Goal: Contribute content: Contribute content

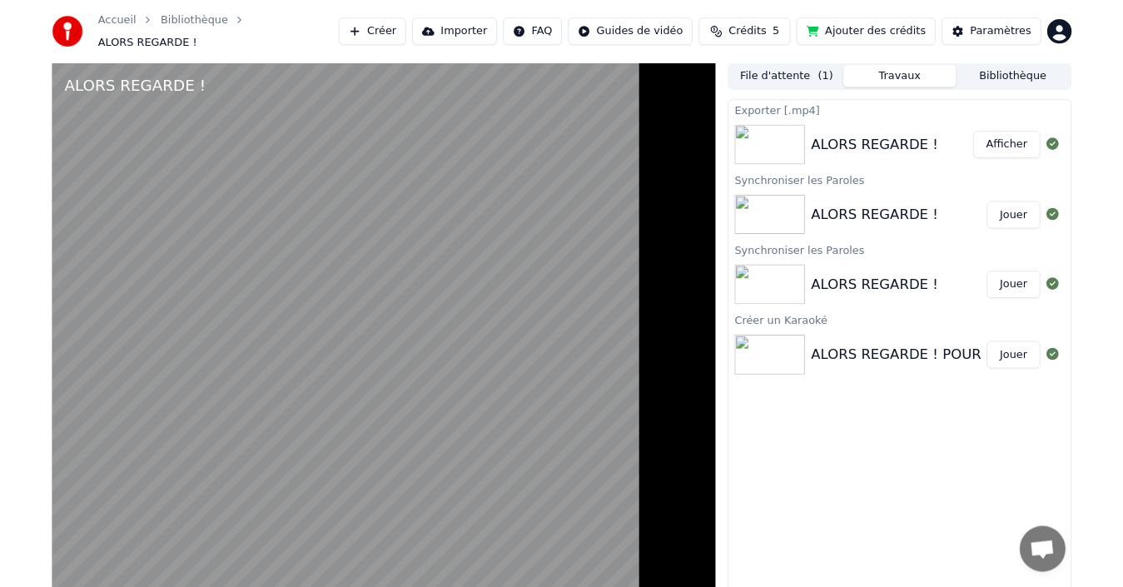
scroll to position [4, 0]
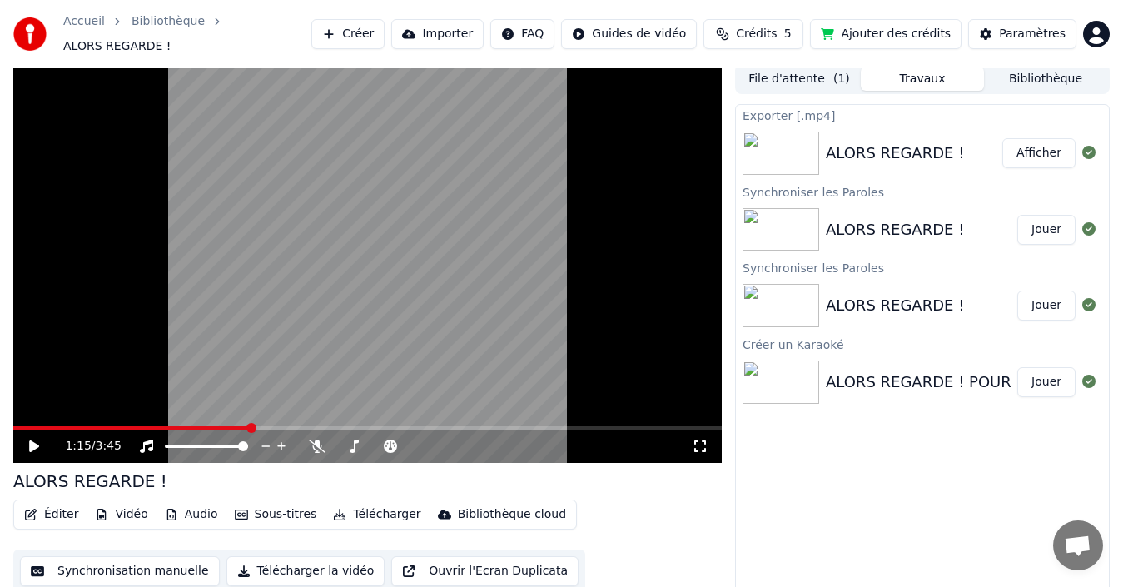
click at [1048, 222] on button "Jouer" at bounding box center [1046, 230] width 58 height 30
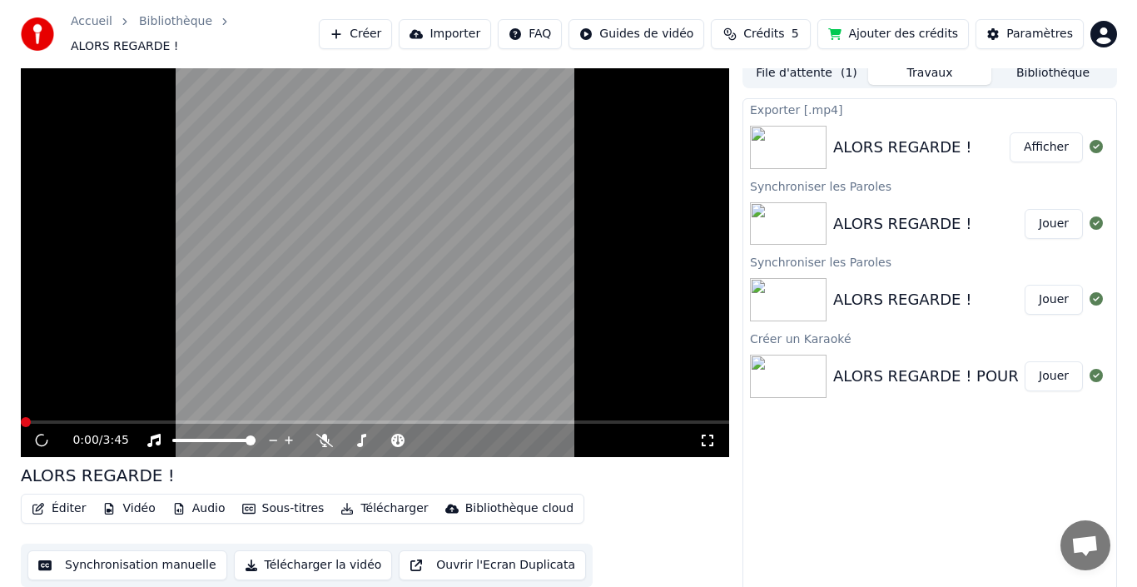
scroll to position [12, 0]
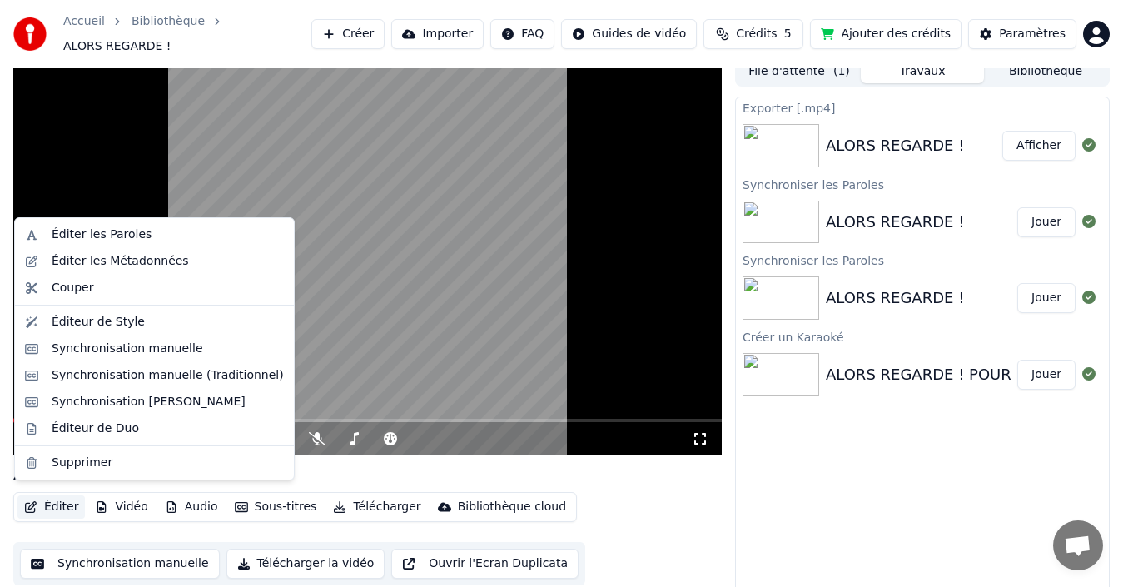
click at [55, 504] on button "Éditer" at bounding box center [50, 506] width 67 height 23
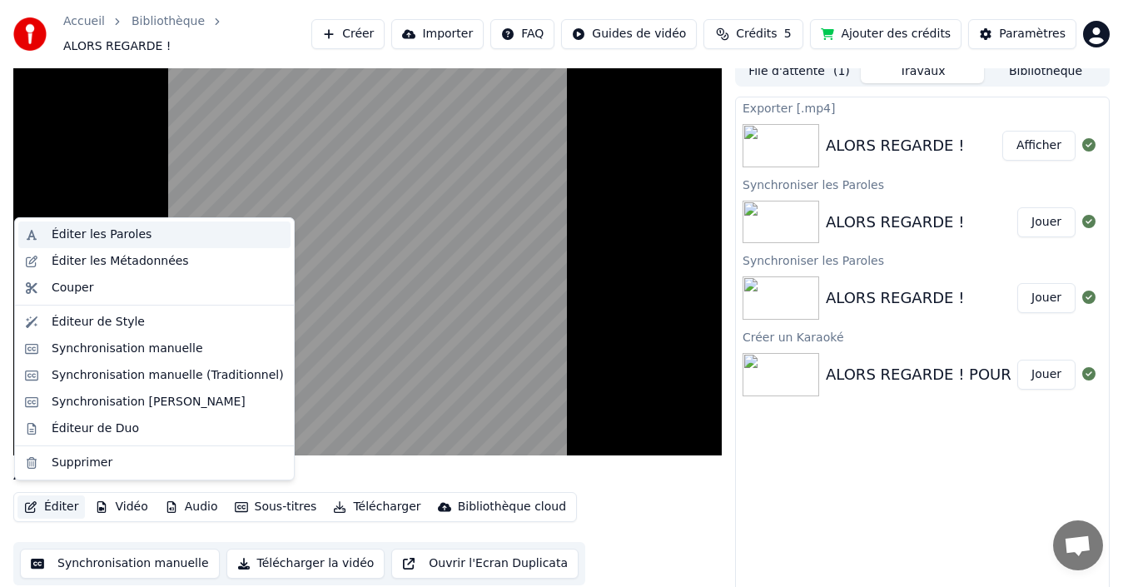
click at [65, 235] on div "Éditer les Paroles" at bounding box center [102, 234] width 100 height 17
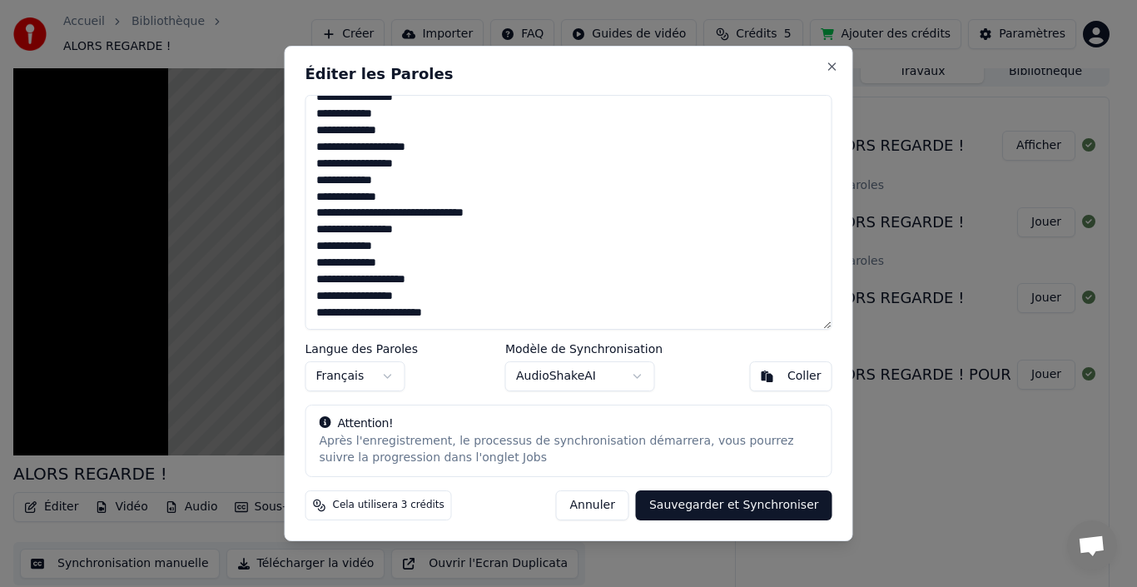
scroll to position [1094, 0]
drag, startPoint x: 311, startPoint y: 108, endPoint x: 508, endPoint y: 349, distance: 311.6
click at [508, 349] on div "Éditer les Paroles Langue des Paroles Français Modèle de Synchronisation AudioS…" at bounding box center [569, 294] width 568 height 496
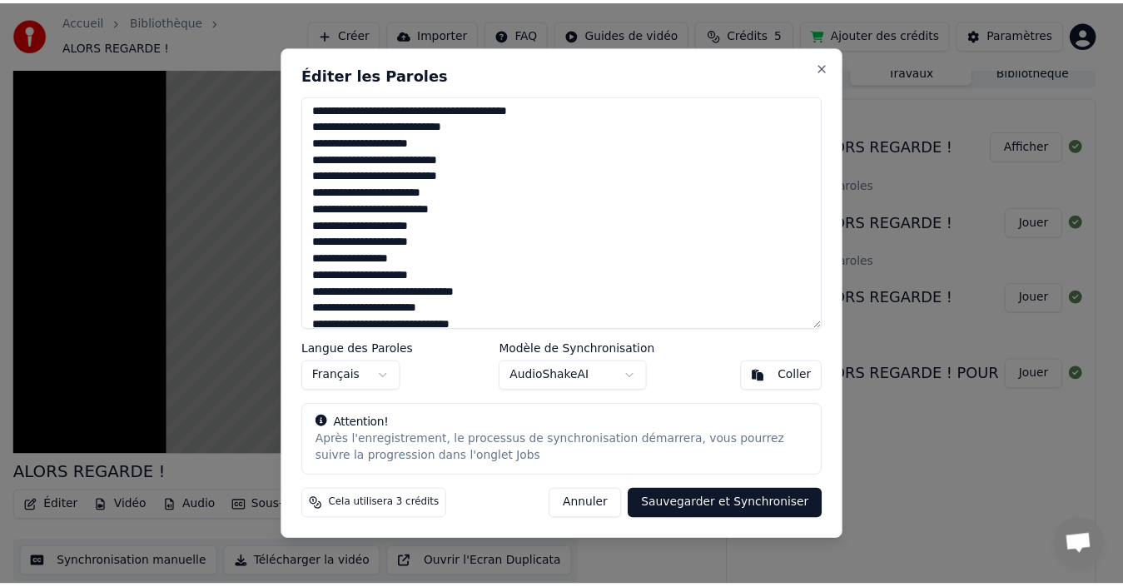
scroll to position [0, 0]
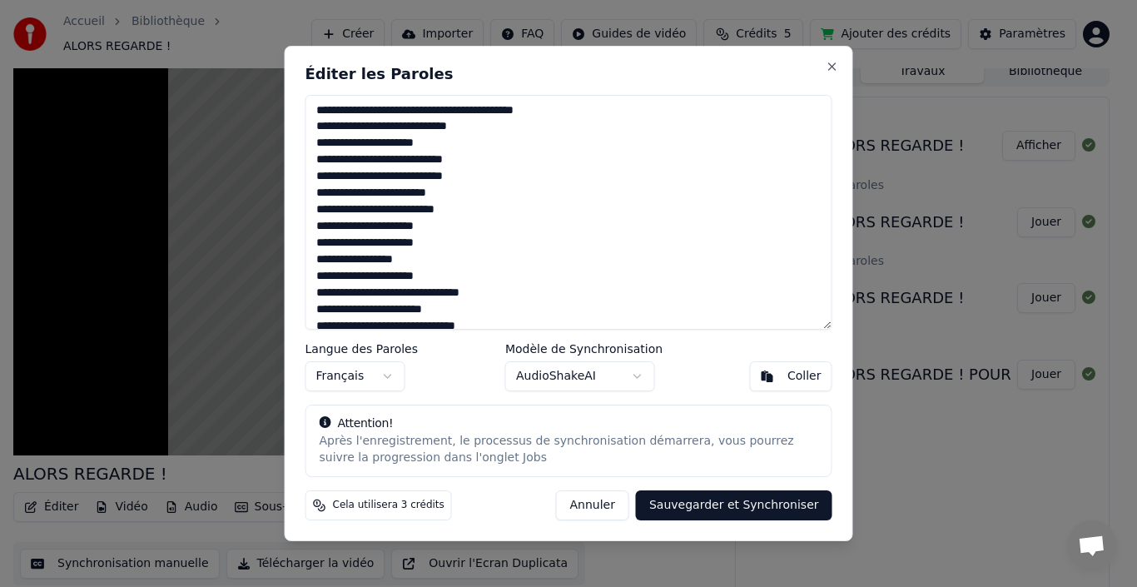
type textarea "**********"
click at [731, 505] on button "Sauvegarder et Synchroniser" at bounding box center [734, 505] width 196 height 30
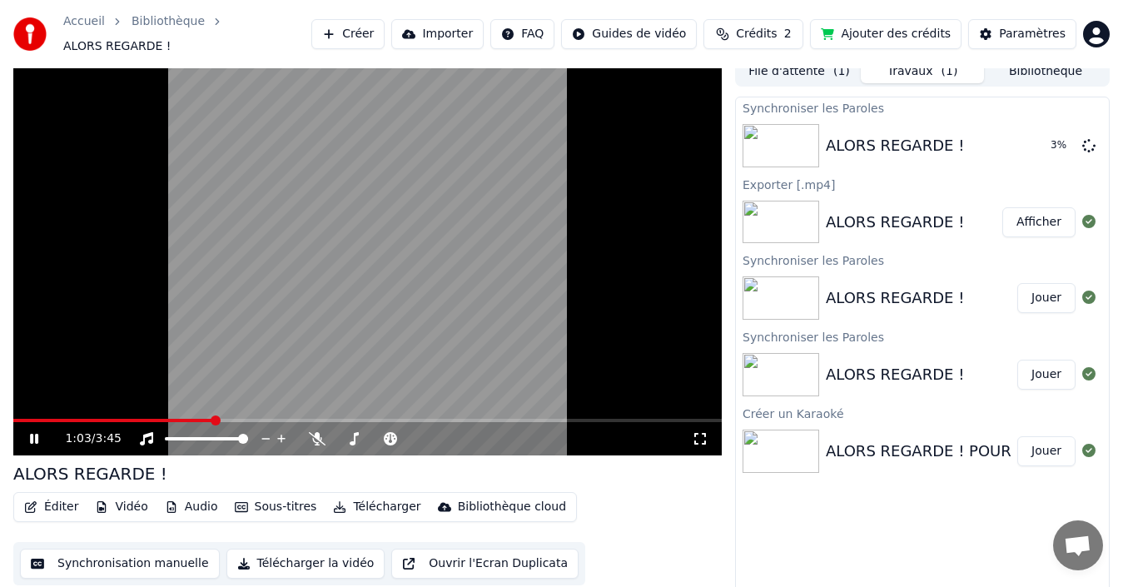
click at [35, 432] on icon at bounding box center [46, 438] width 38 height 13
click at [760, 128] on img at bounding box center [780, 145] width 77 height 43
click at [13, 415] on span at bounding box center [18, 420] width 10 height 10
click at [29, 432] on icon at bounding box center [46, 438] width 38 height 13
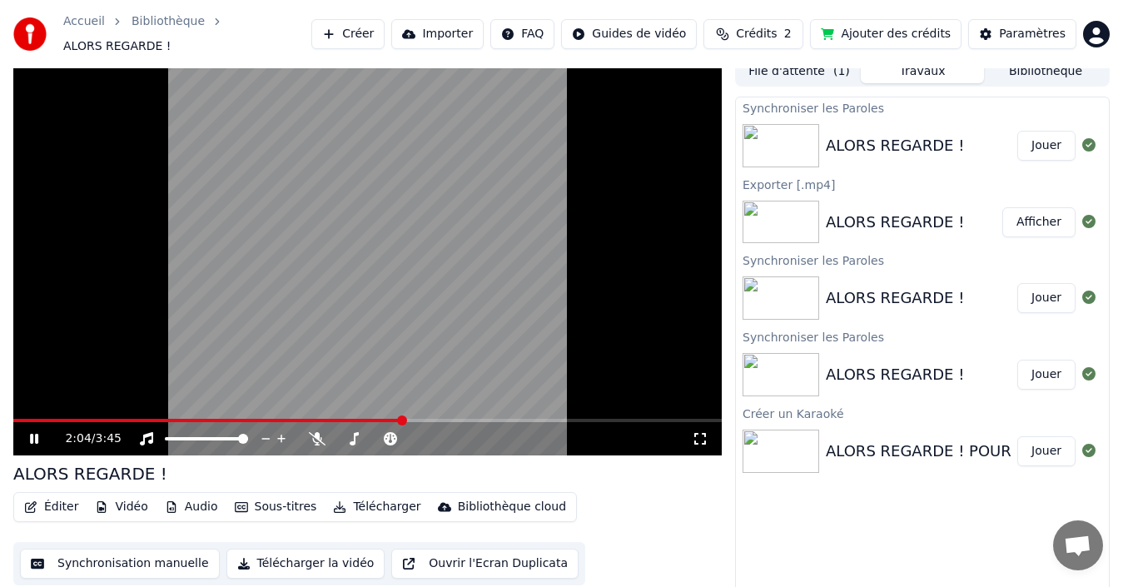
click at [403, 419] on span at bounding box center [207, 420] width 389 height 3
click at [38, 434] on icon at bounding box center [34, 439] width 8 height 10
click at [40, 433] on icon at bounding box center [46, 438] width 38 height 13
click at [337, 419] on span at bounding box center [175, 420] width 324 height 3
click at [31, 434] on icon at bounding box center [34, 439] width 8 height 10
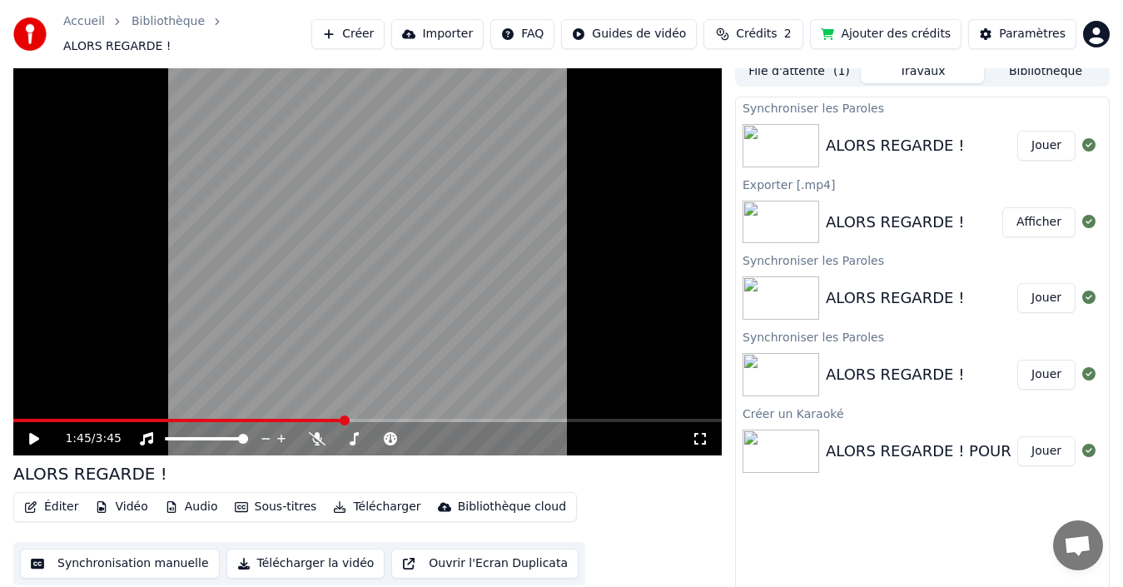
click at [696, 432] on icon at bounding box center [699, 438] width 17 height 13
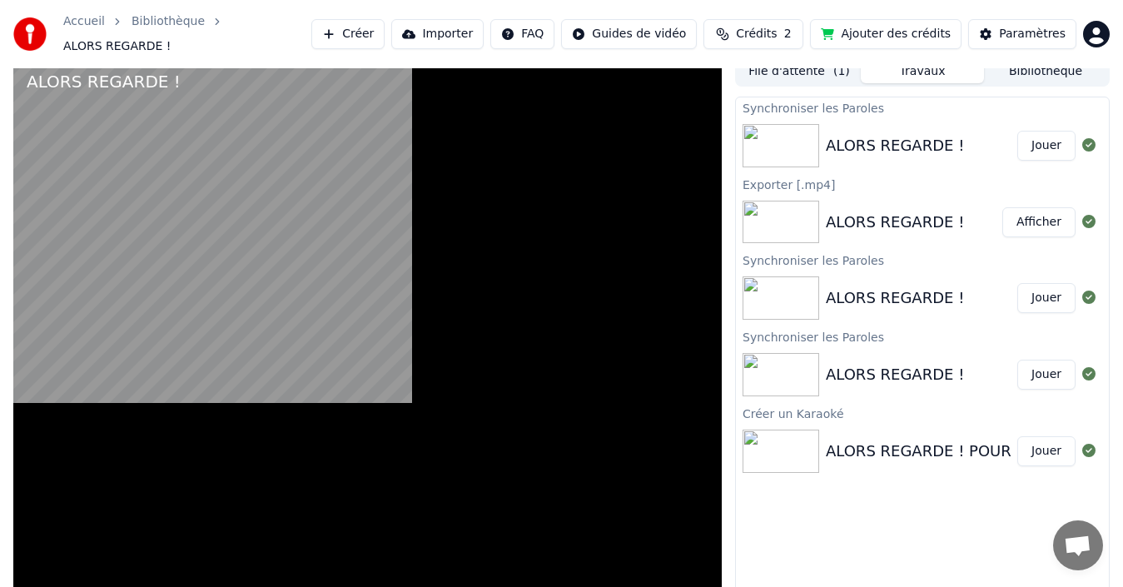
scroll to position [4, 0]
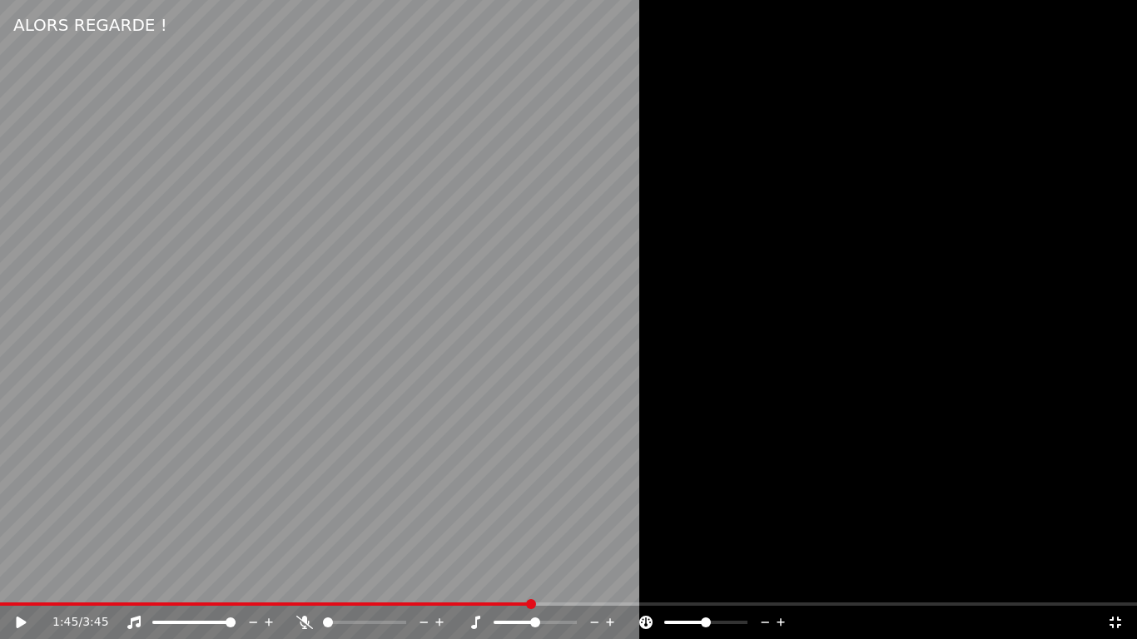
click at [18, 622] on icon at bounding box center [22, 623] width 10 height 12
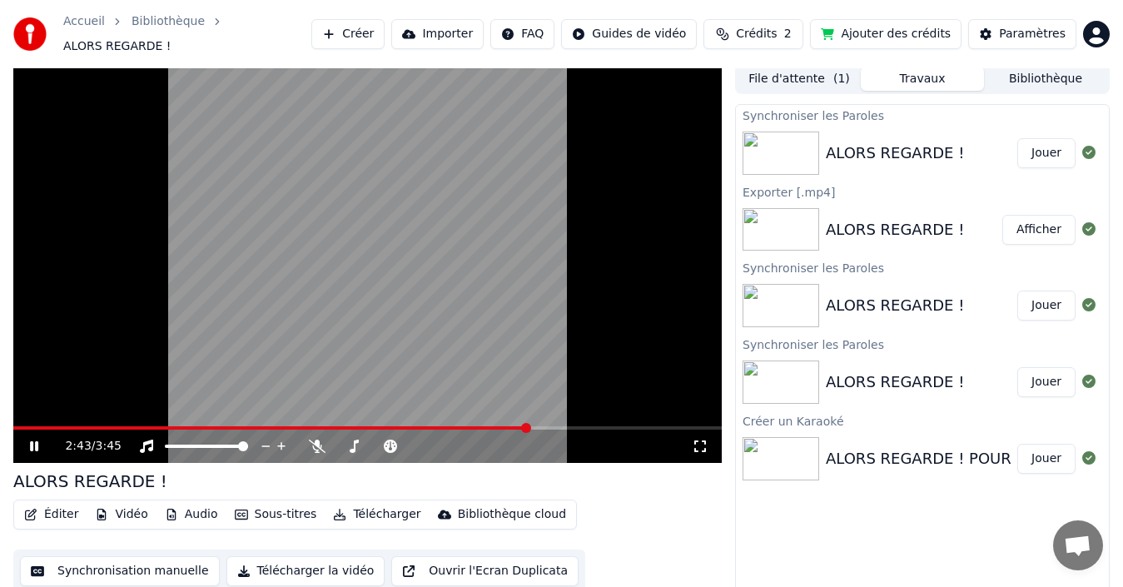
click at [314, 268] on video at bounding box center [367, 263] width 708 height 399
click at [759, 225] on img at bounding box center [780, 229] width 77 height 43
click at [778, 145] on img at bounding box center [780, 152] width 77 height 43
click at [1038, 143] on button "Jouer" at bounding box center [1046, 153] width 58 height 30
click at [696, 439] on icon at bounding box center [699, 445] width 17 height 13
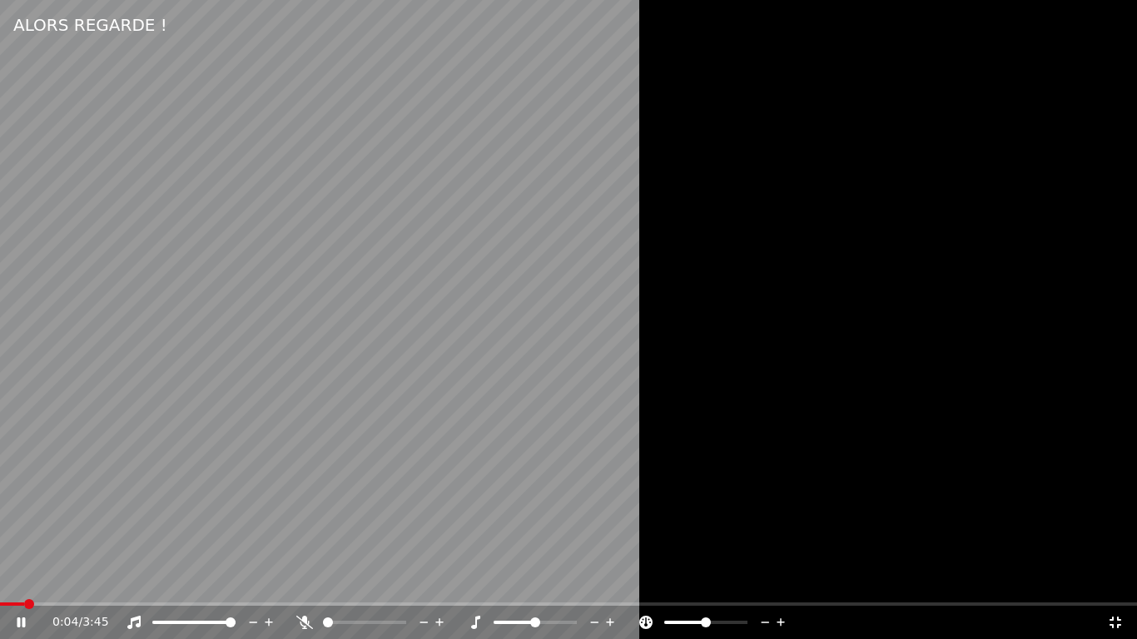
click at [480, 353] on video at bounding box center [568, 319] width 1137 height 639
click at [21, 616] on icon at bounding box center [32, 622] width 39 height 13
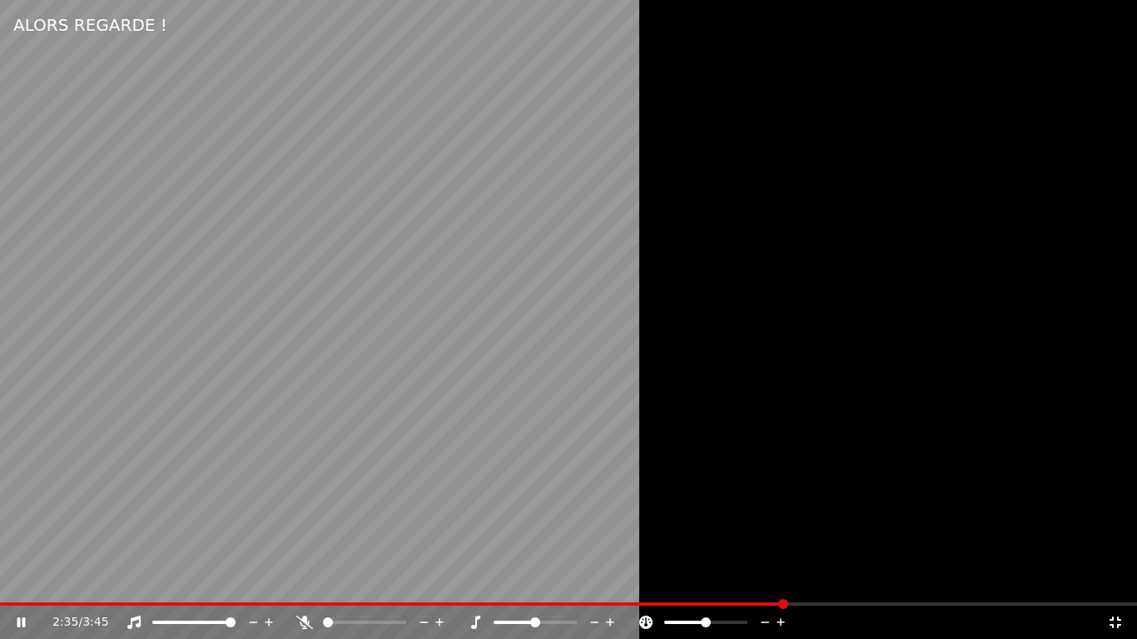
click at [734, 601] on div at bounding box center [568, 319] width 1137 height 639
click at [711, 600] on div at bounding box center [568, 319] width 1137 height 639
click at [679, 602] on span at bounding box center [680, 604] width 10 height 10
click at [620, 606] on span at bounding box center [619, 604] width 10 height 10
click at [698, 421] on div at bounding box center [568, 319] width 1137 height 639
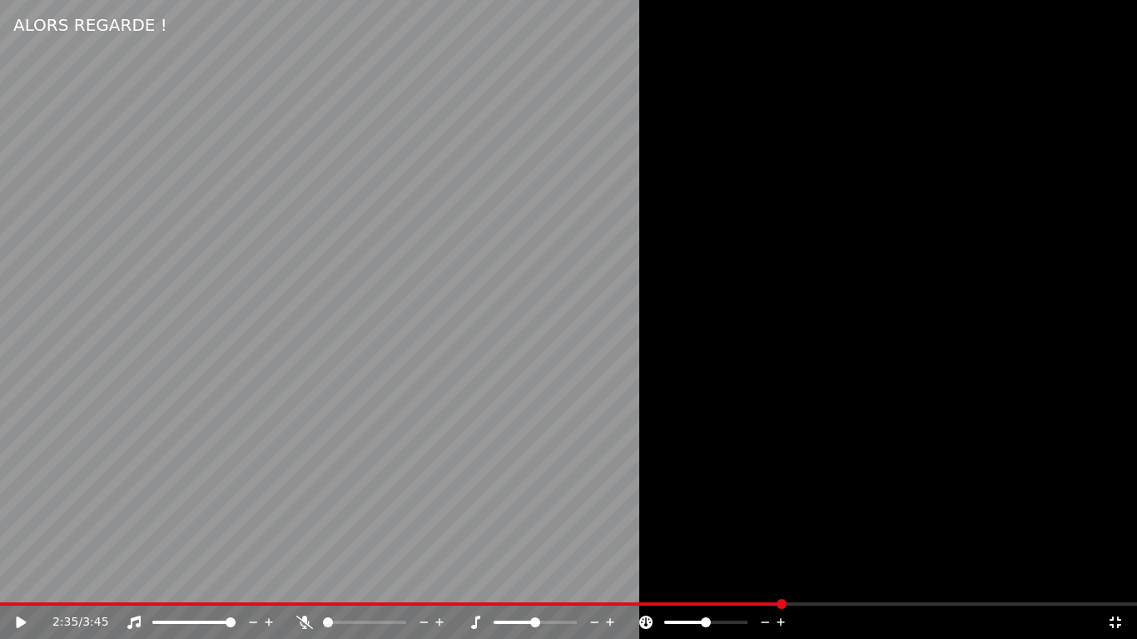
click at [872, 107] on div at bounding box center [568, 319] width 1137 height 639
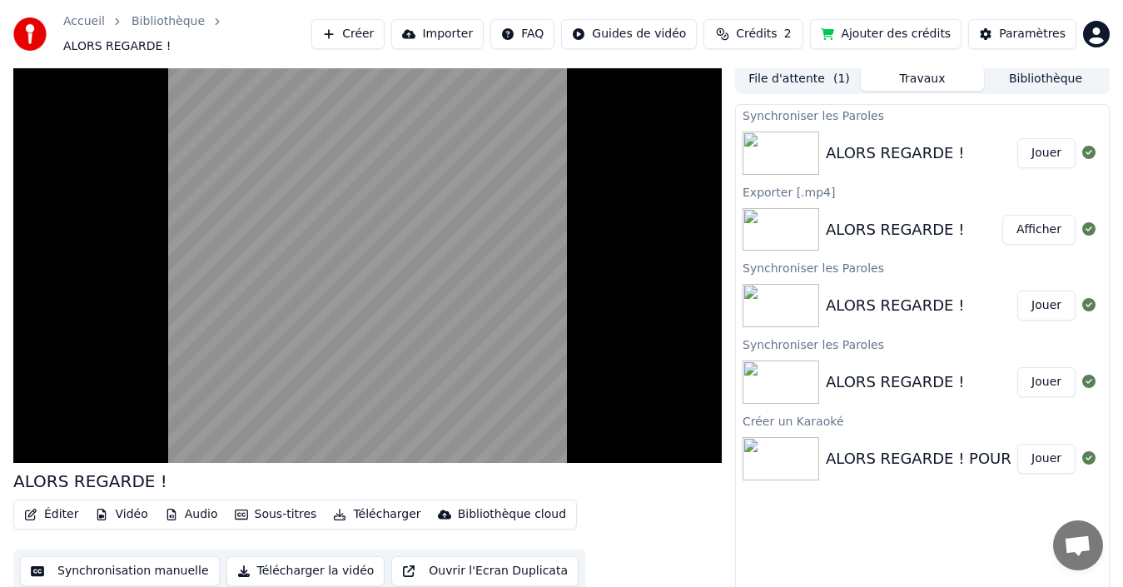
click at [794, 142] on img at bounding box center [780, 152] width 77 height 43
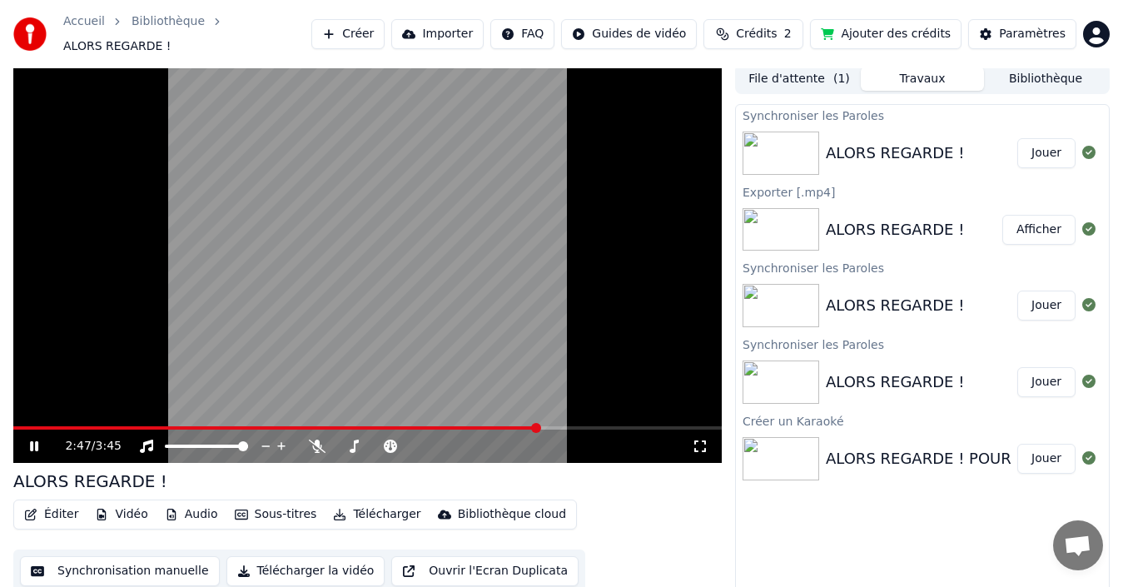
click at [37, 439] on icon at bounding box center [46, 445] width 38 height 13
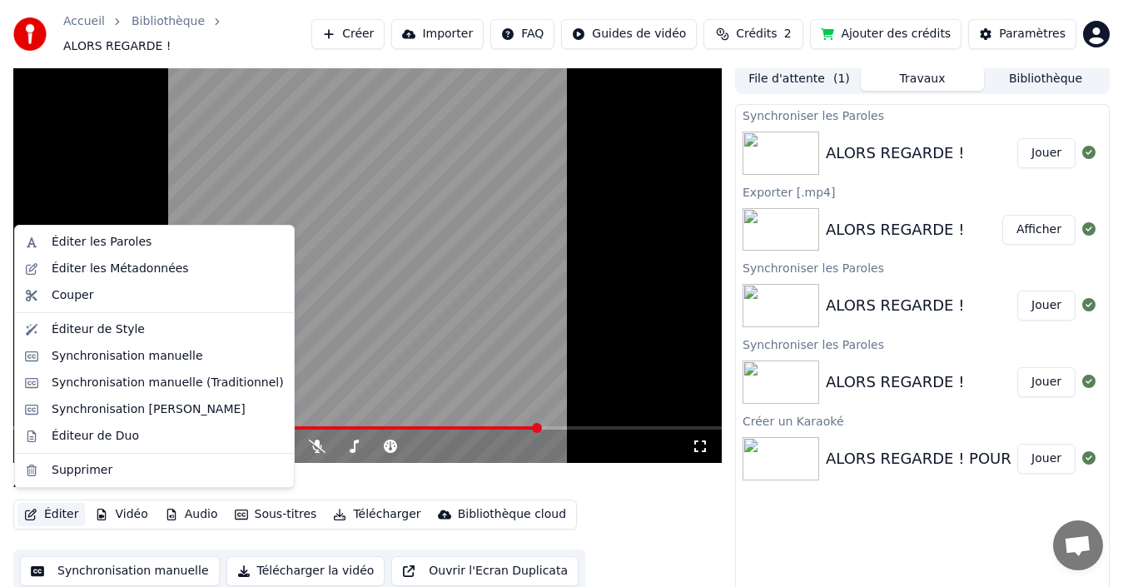
click at [45, 508] on button "Éditer" at bounding box center [50, 514] width 67 height 23
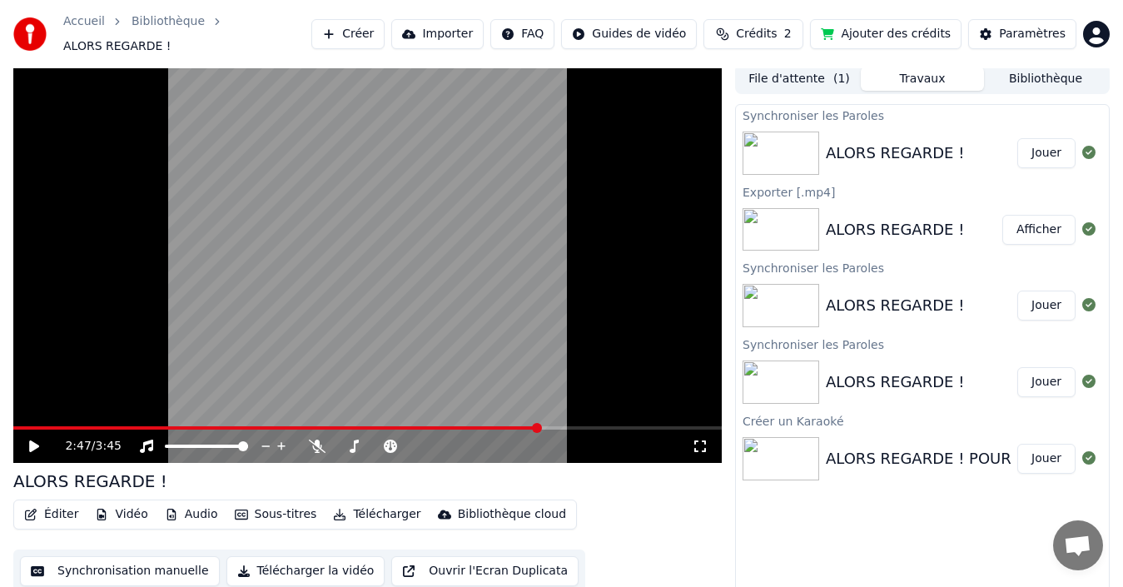
click at [77, 167] on video at bounding box center [367, 263] width 708 height 399
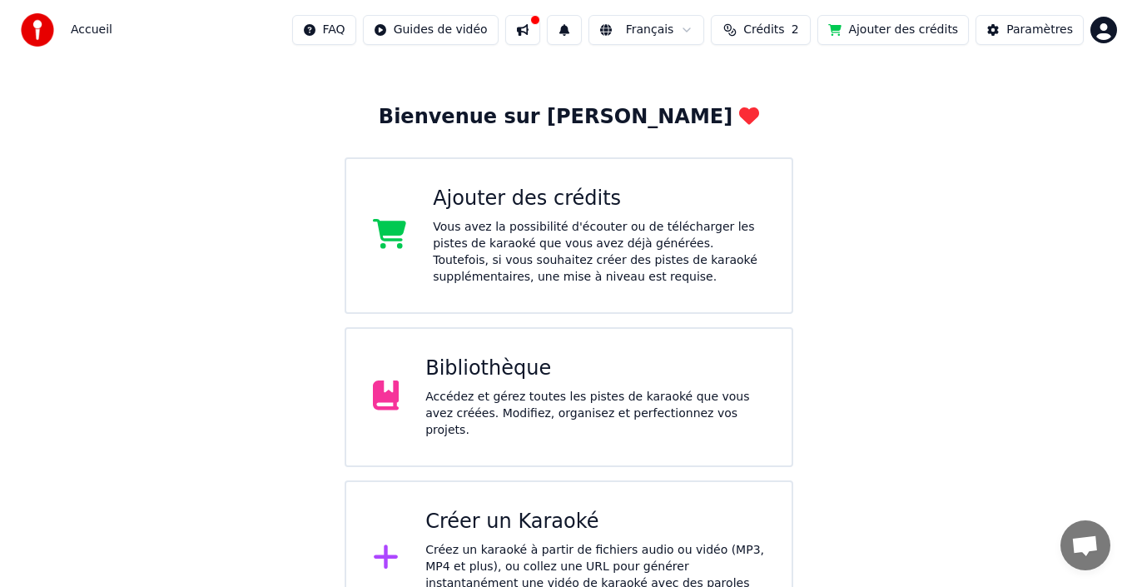
scroll to position [82, 0]
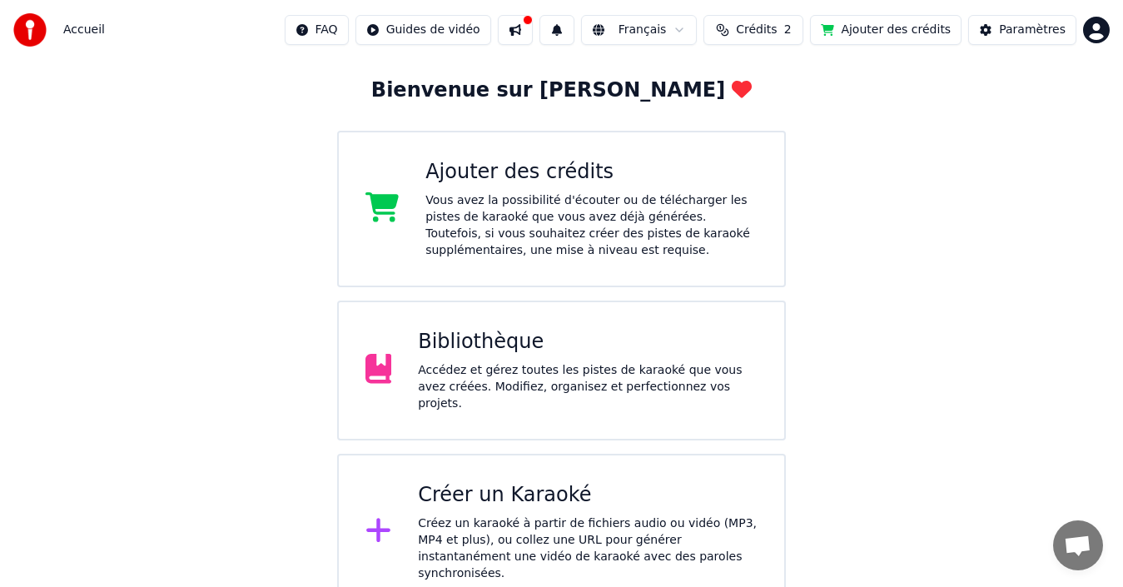
click at [519, 487] on div "Créer un Karaoké" at bounding box center [587, 495] width 339 height 27
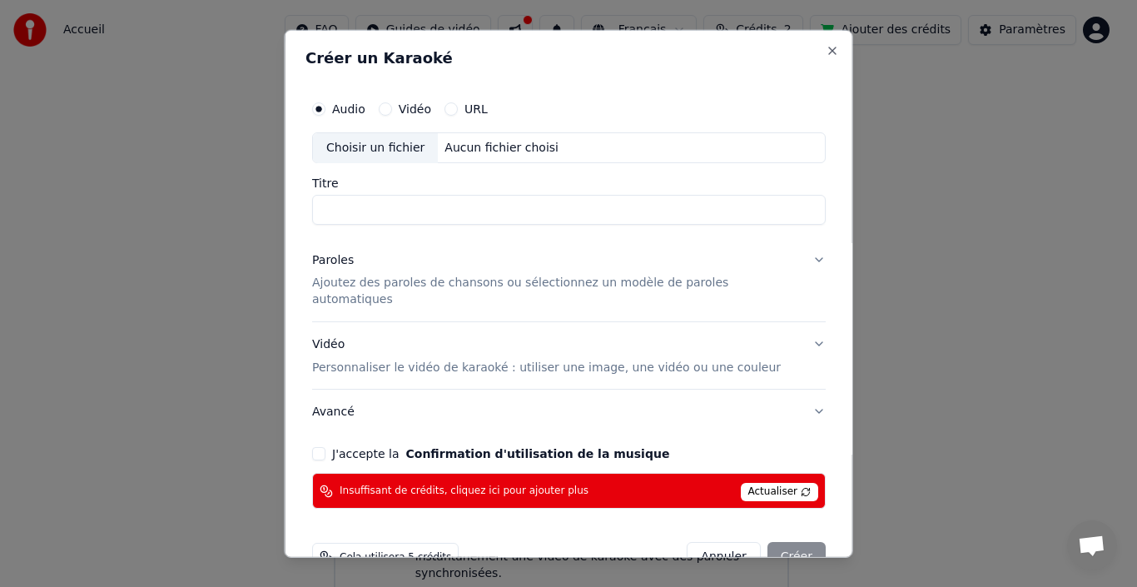
click at [376, 512] on form "Audio Vidéo URL Choisir un fichier Aucun fichier choisi Titre Paroles Ajoutez d…" at bounding box center [568, 331] width 527 height 493
click at [367, 151] on div "Choisir un fichier" at bounding box center [375, 147] width 125 height 30
type input "**********"
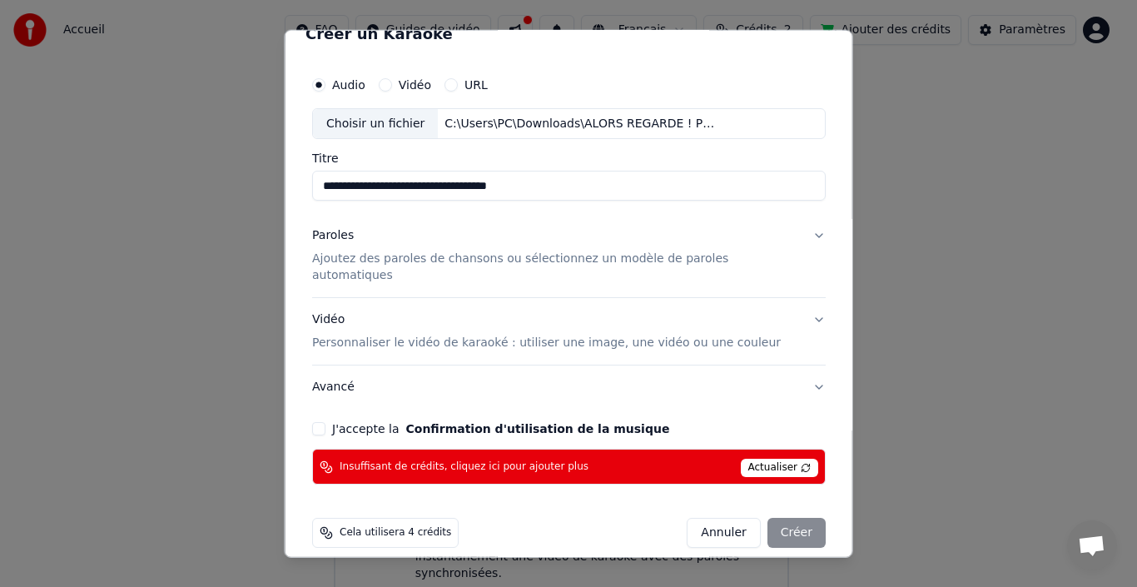
click at [421, 264] on p "Ajoutez des paroles de chansons ou sélectionnez un modèle de paroles automatiqu…" at bounding box center [555, 266] width 487 height 33
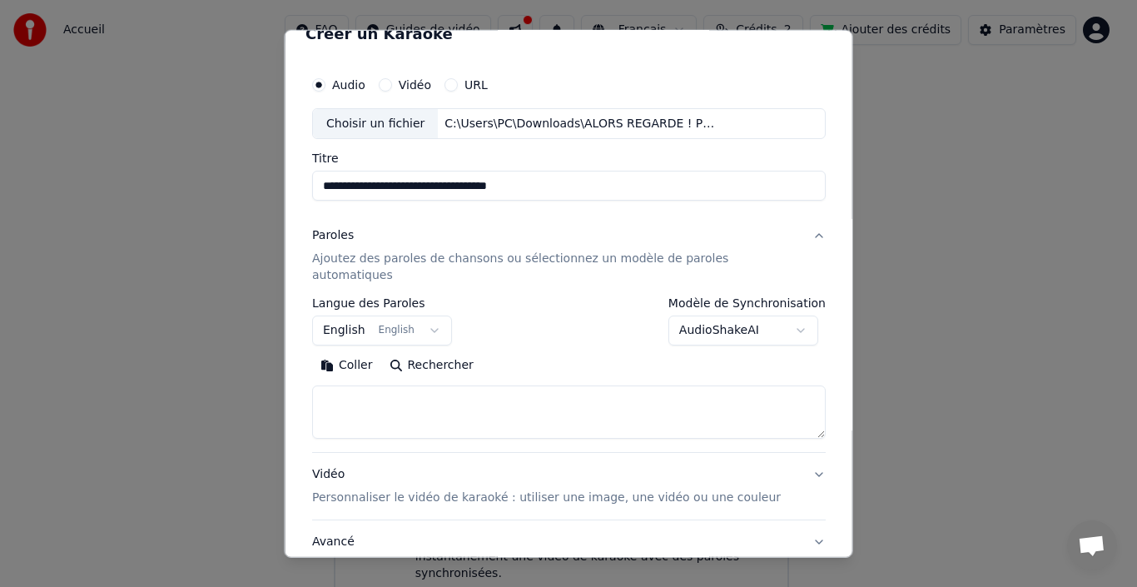
click at [353, 395] on textarea at bounding box center [568, 411] width 513 height 53
paste textarea "**********"
click at [357, 385] on textarea at bounding box center [551, 411] width 478 height 53
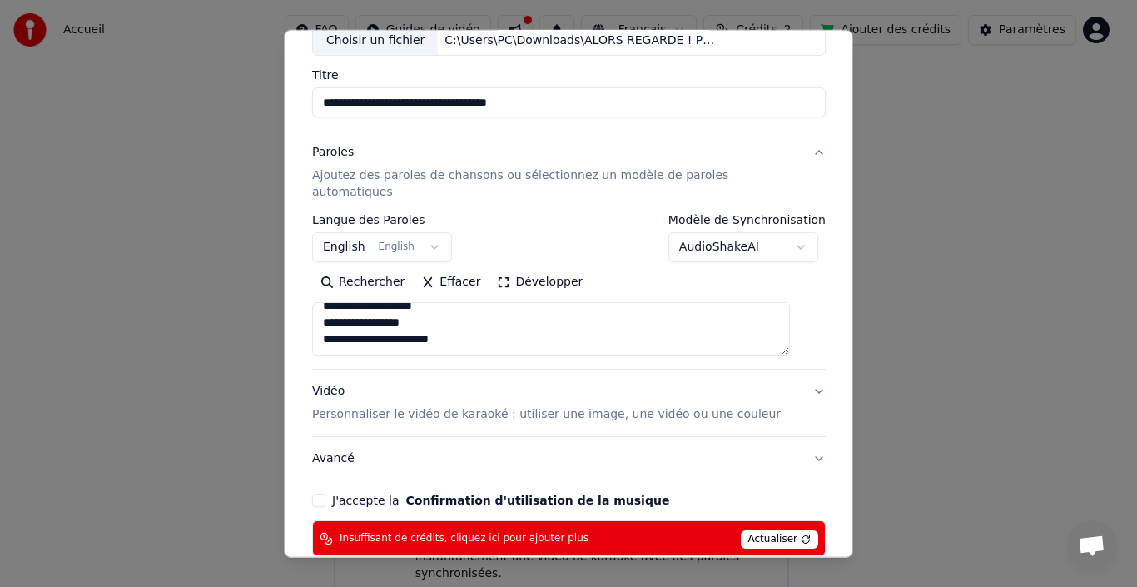
type textarea "**********"
click at [427, 235] on button "English English" at bounding box center [382, 247] width 140 height 30
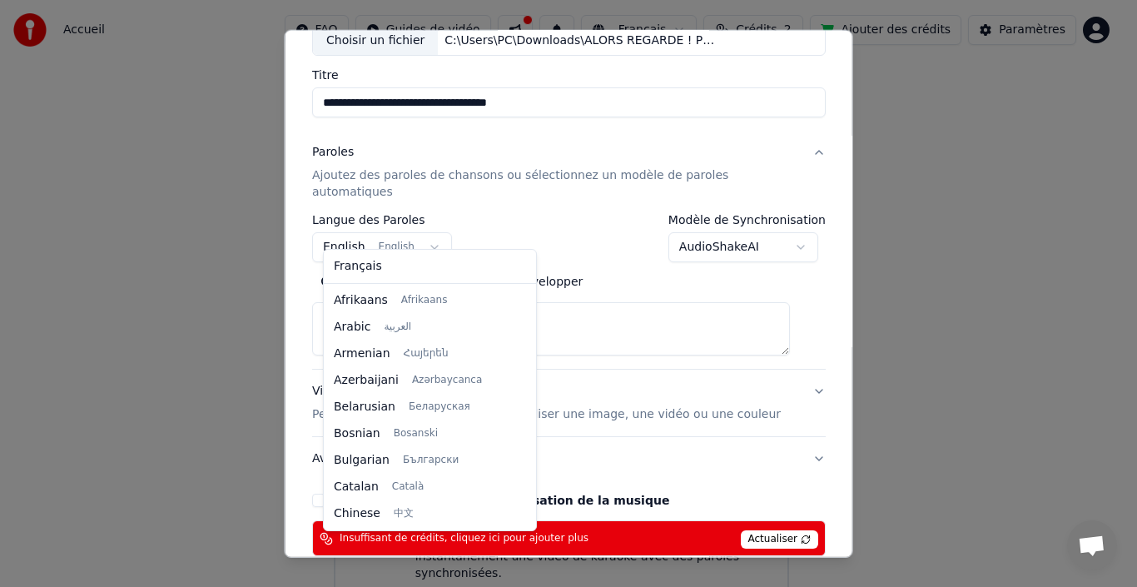
scroll to position [133, 0]
select select "**"
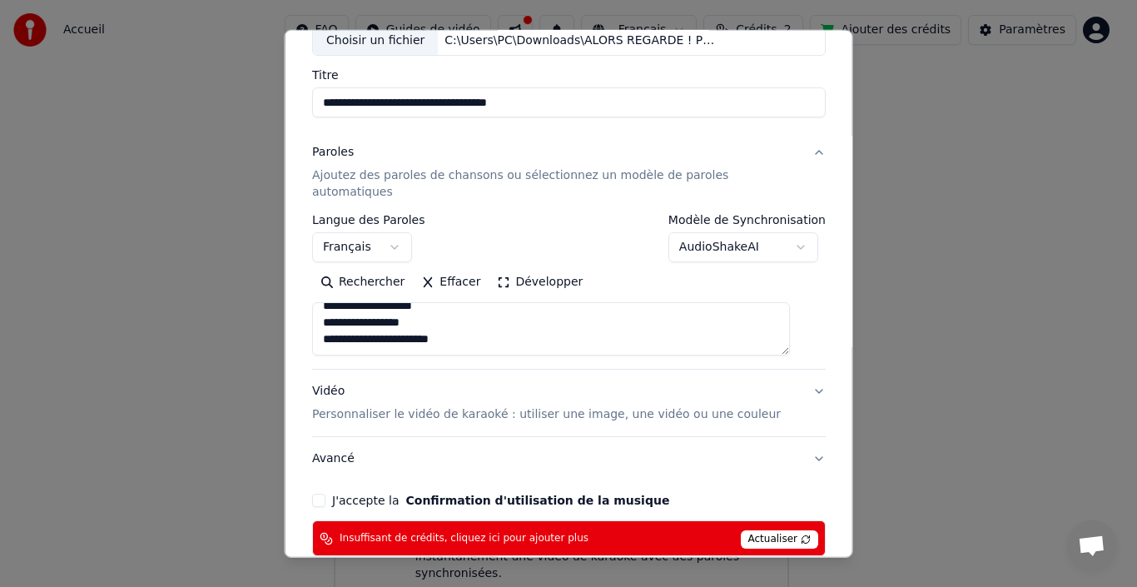
click at [387, 311] on textarea at bounding box center [551, 328] width 478 height 53
paste textarea "**********"
click at [386, 302] on textarea at bounding box center [551, 328] width 478 height 53
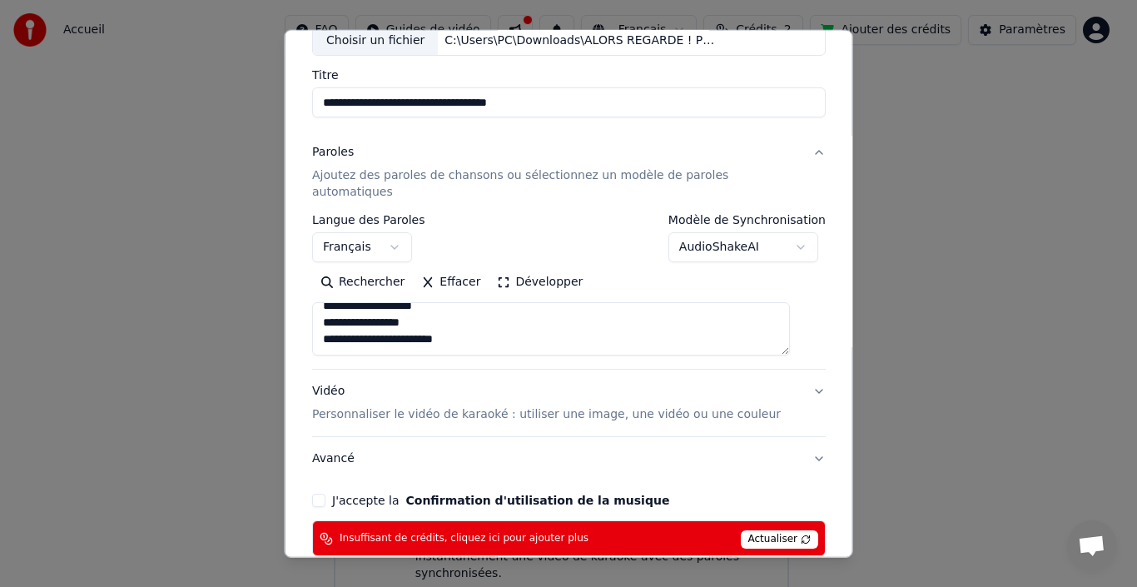
click at [386, 302] on textarea at bounding box center [551, 328] width 478 height 53
paste textarea "**********"
click at [374, 302] on textarea at bounding box center [551, 328] width 478 height 53
type textarea "**********"
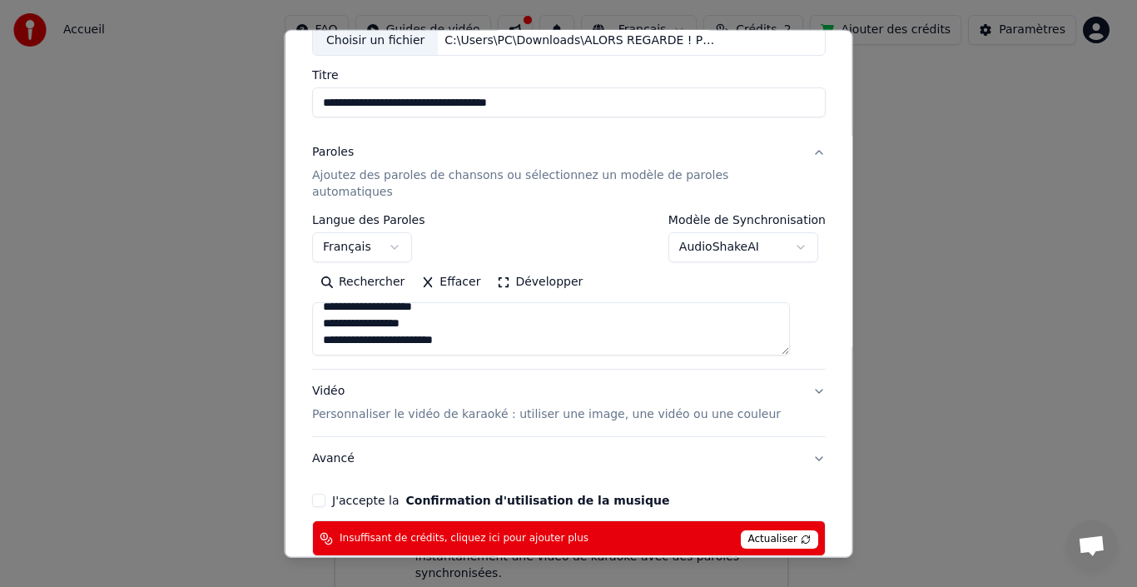
click at [704, 231] on body "**********" at bounding box center [561, 264] width 1123 height 692
click at [572, 312] on textarea at bounding box center [551, 328] width 478 height 53
click at [391, 271] on button "Rechercher" at bounding box center [362, 282] width 101 height 27
click at [359, 406] on p "Personnaliser le vidéo de karaoké : utiliser une image, une vidéo ou une couleur" at bounding box center [546, 414] width 468 height 17
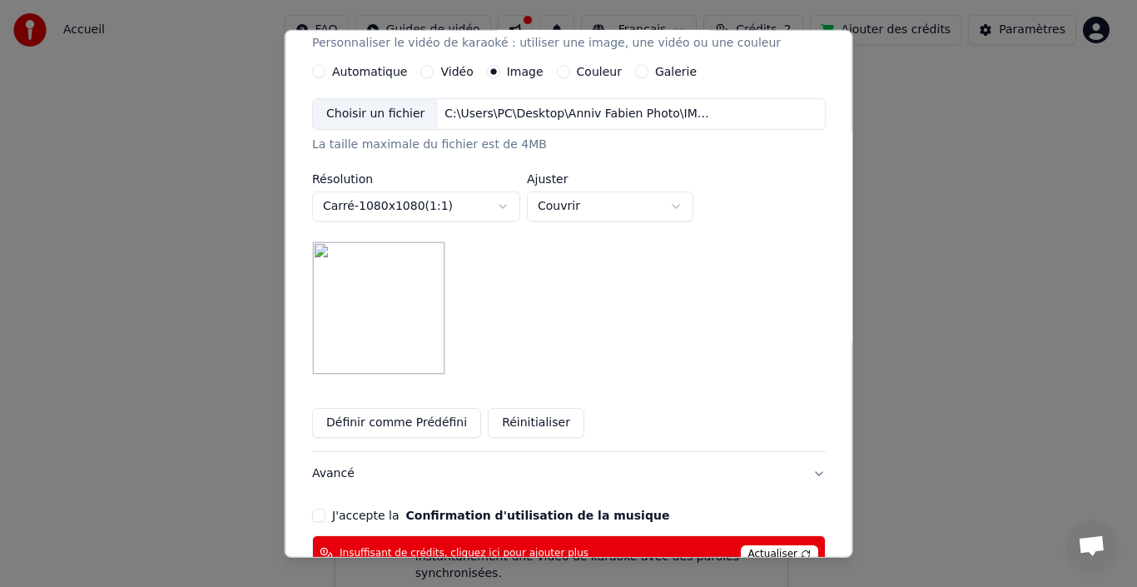
scroll to position [333, 0]
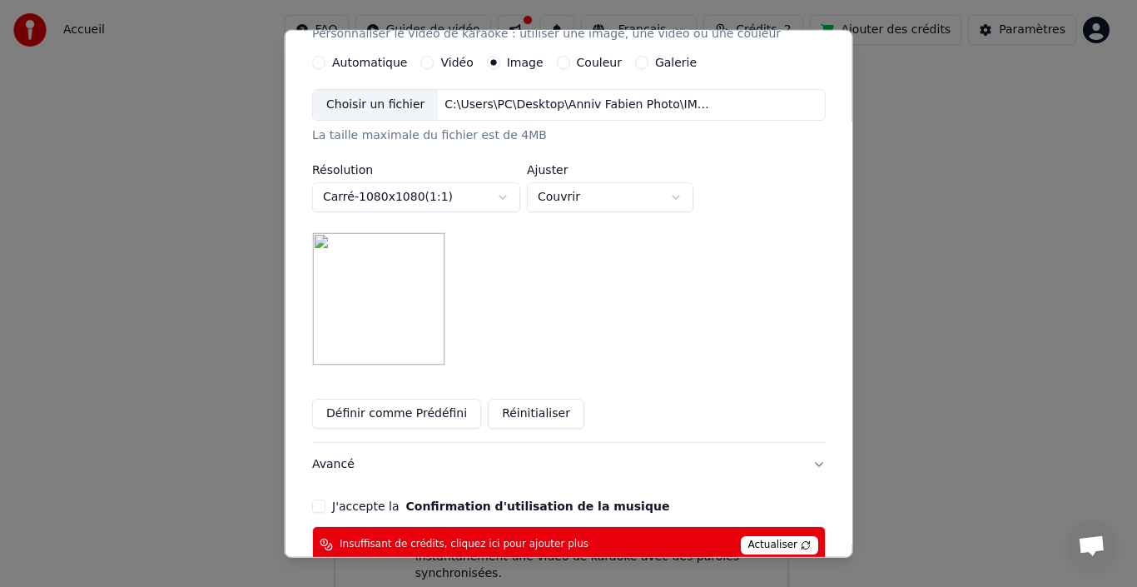
click at [487, 182] on button "Carré - 1080 x 1080 ( 1 : 1 )" at bounding box center [416, 197] width 208 height 30
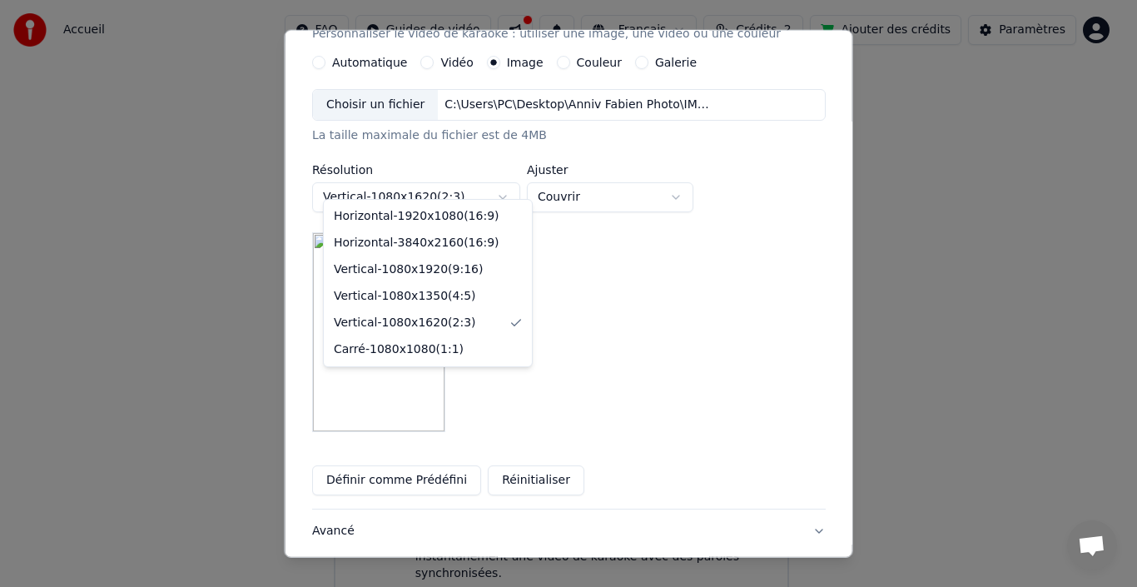
click at [471, 187] on body "**********" at bounding box center [561, 264] width 1123 height 692
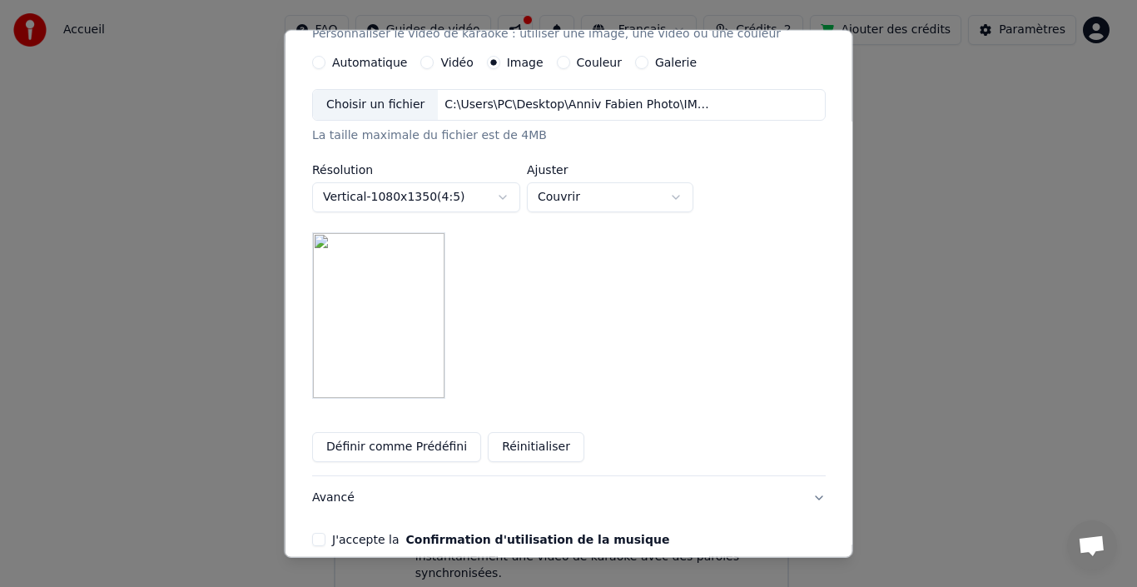
click at [460, 184] on button "Vertical - 1080 x 1350 ( 4 : 5 )" at bounding box center [416, 197] width 208 height 30
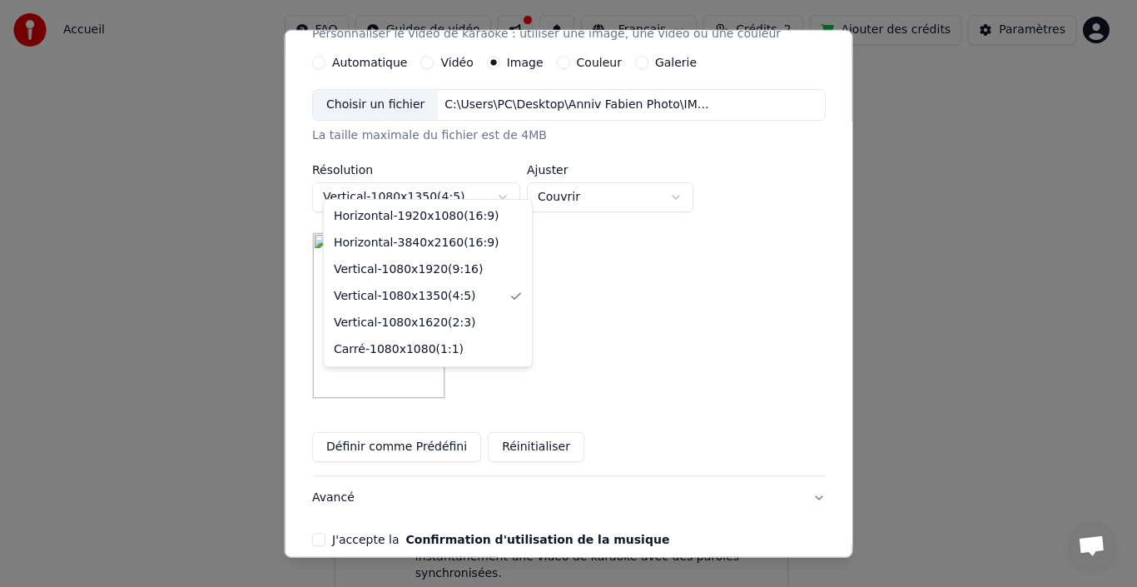
select select "*********"
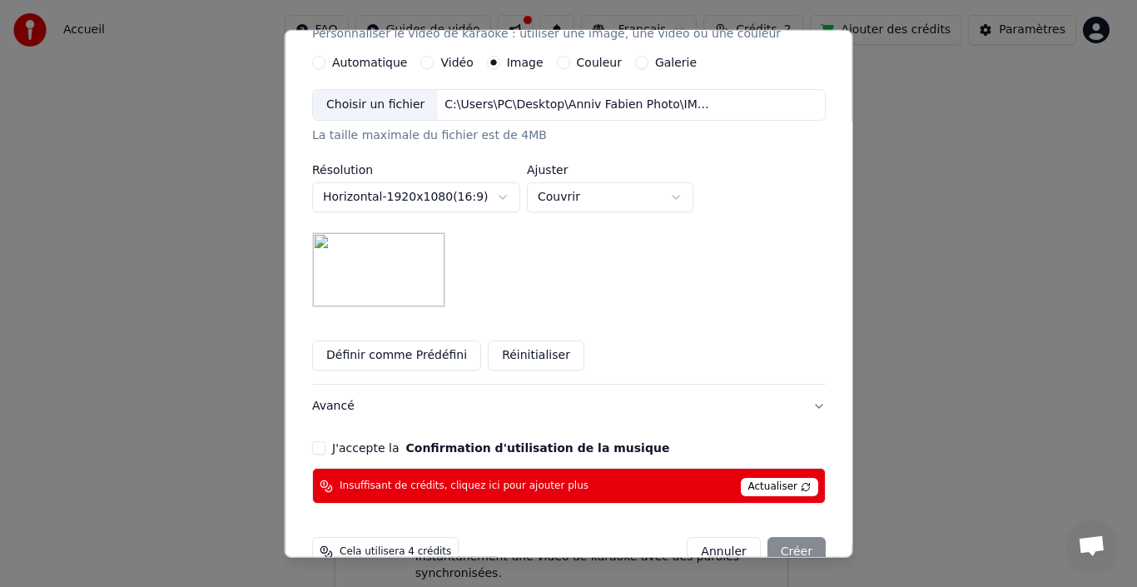
click at [621, 186] on button "Couvrir" at bounding box center [610, 197] width 166 height 30
click at [627, 183] on body "**********" at bounding box center [561, 264] width 1123 height 692
click at [598, 184] on button "Couvrir" at bounding box center [610, 197] width 166 height 30
select select "*******"
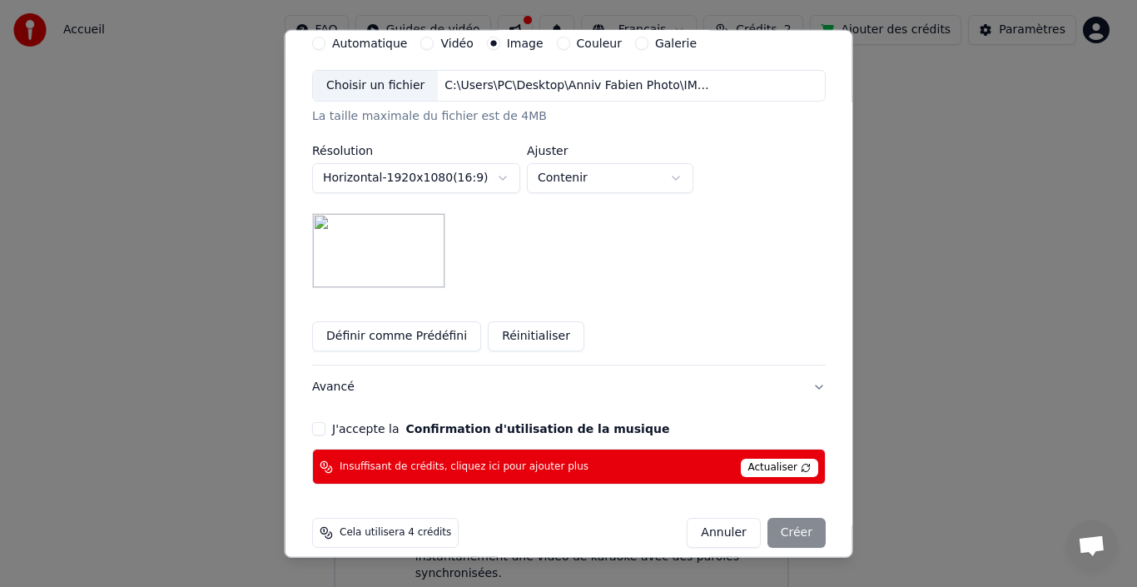
click at [325, 422] on button "J'accepte la Confirmation d'utilisation de la musique" at bounding box center [318, 428] width 13 height 13
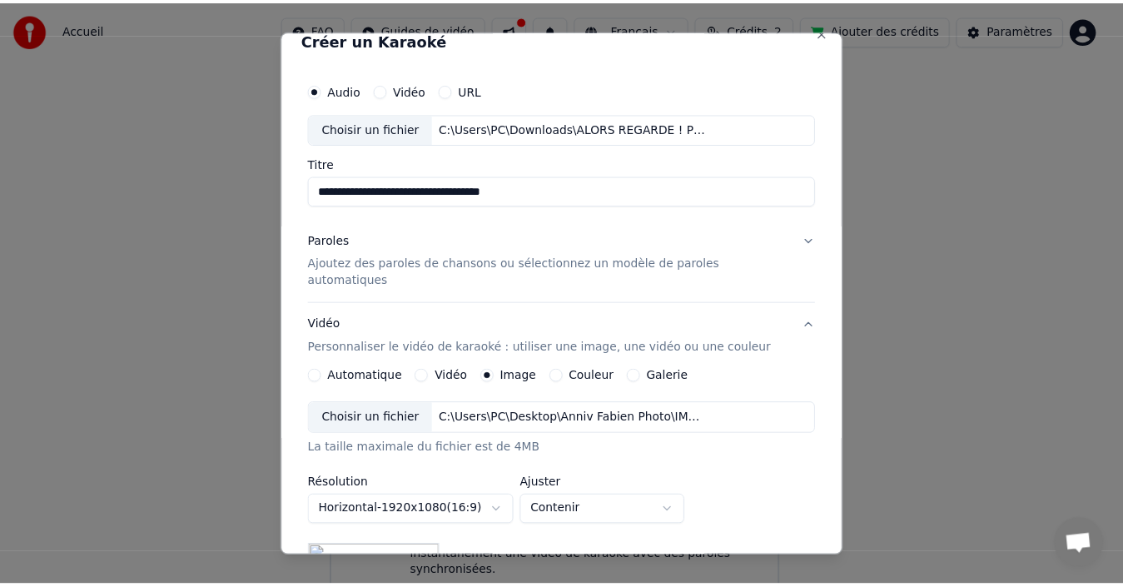
scroll to position [0, 0]
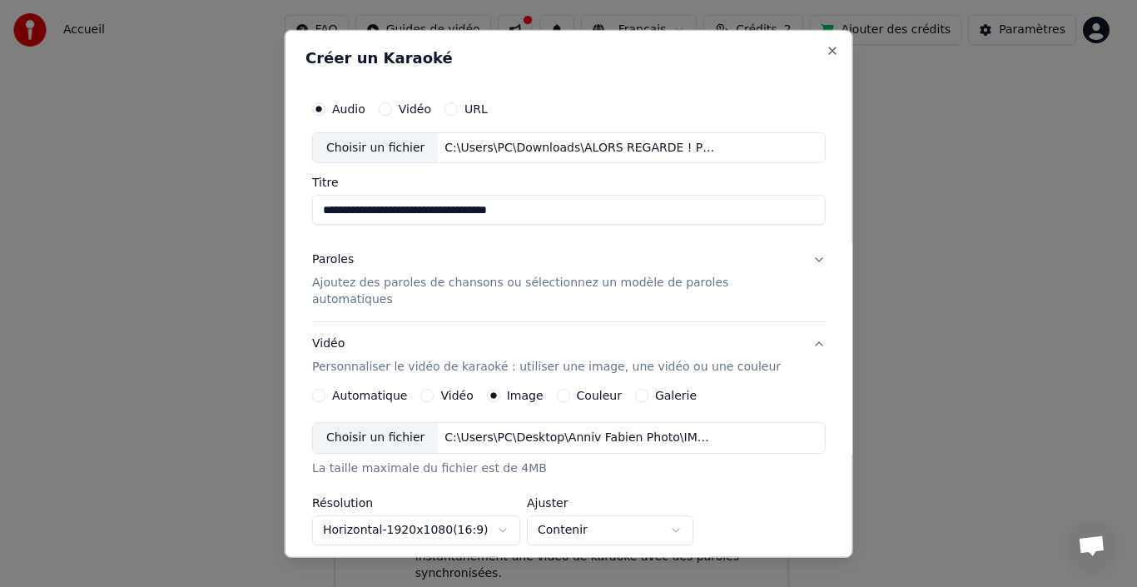
select select "*********"
select select "*****"
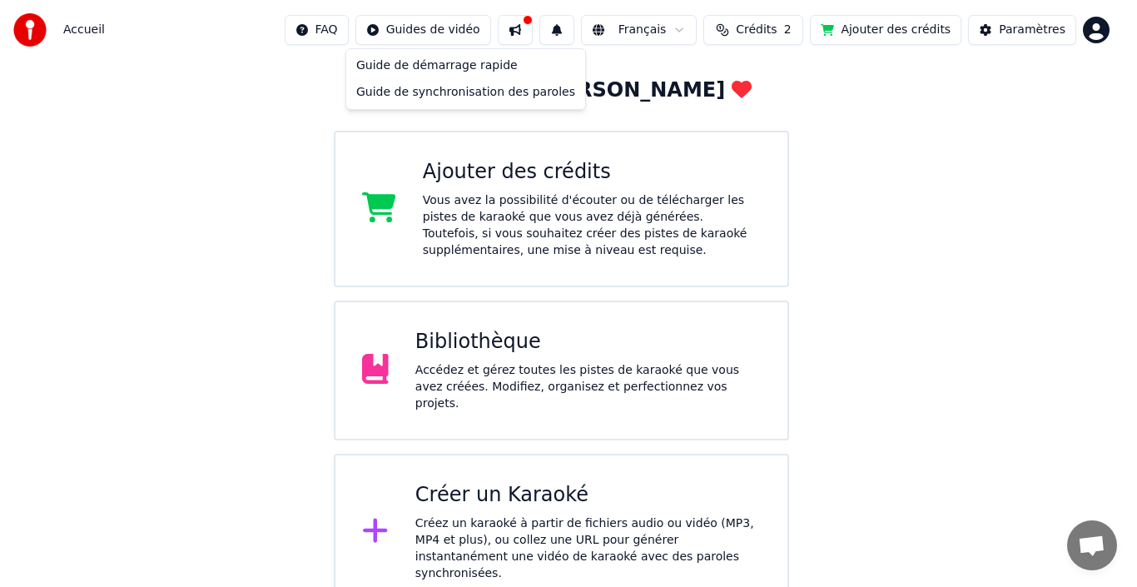
click at [443, 30] on html "Accueil FAQ Guides de vidéo Français Crédits 2 Ajouter des crédits Paramètres B…" at bounding box center [568, 264] width 1137 height 692
click at [1014, 29] on html "Accueil FAQ Guides de vidéo Français Crédits 2 Ajouter des crédits Paramètres B…" at bounding box center [568, 264] width 1137 height 692
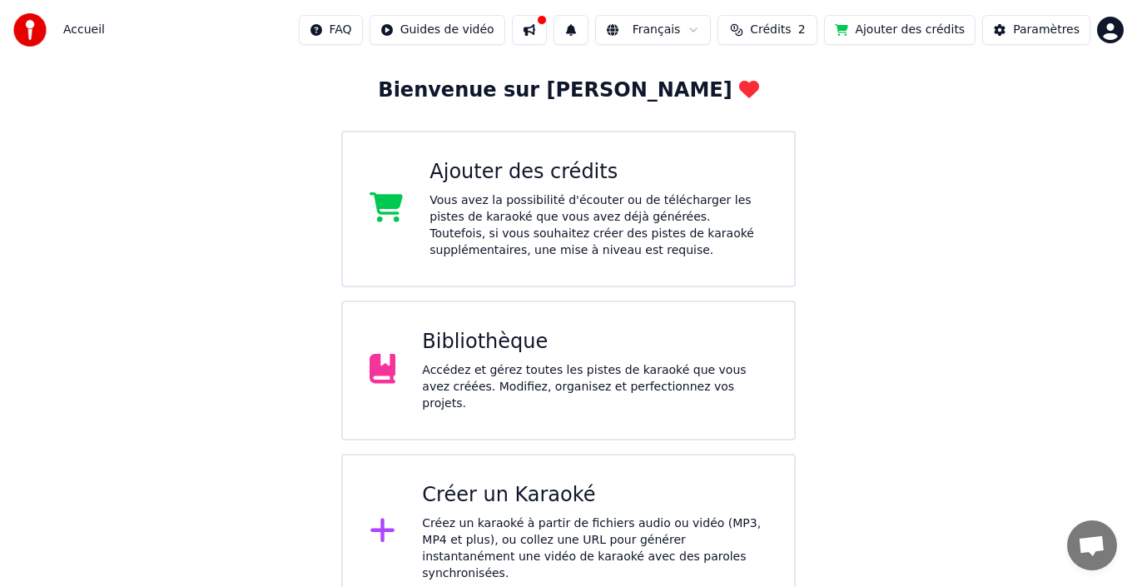
click at [1088, 34] on html "Accueil FAQ Guides de vidéo Français Crédits 2 Ajouter des crédits Paramètres B…" at bounding box center [568, 264] width 1137 height 692
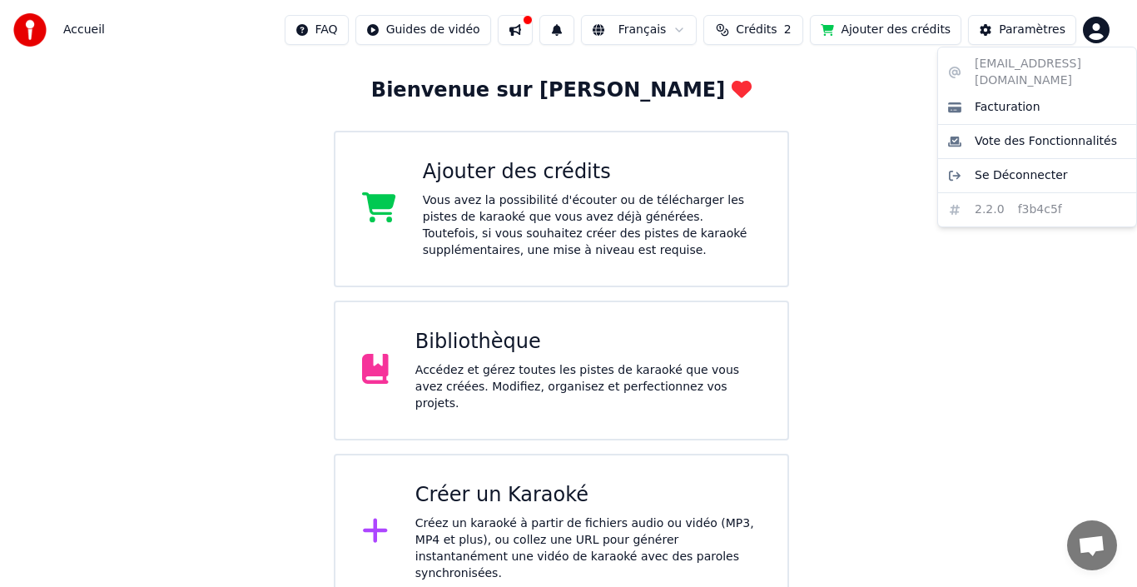
click at [445, 349] on html "Accueil FAQ Guides de vidéo Français Crédits 2 Ajouter des crédits Paramètres B…" at bounding box center [568, 264] width 1137 height 692
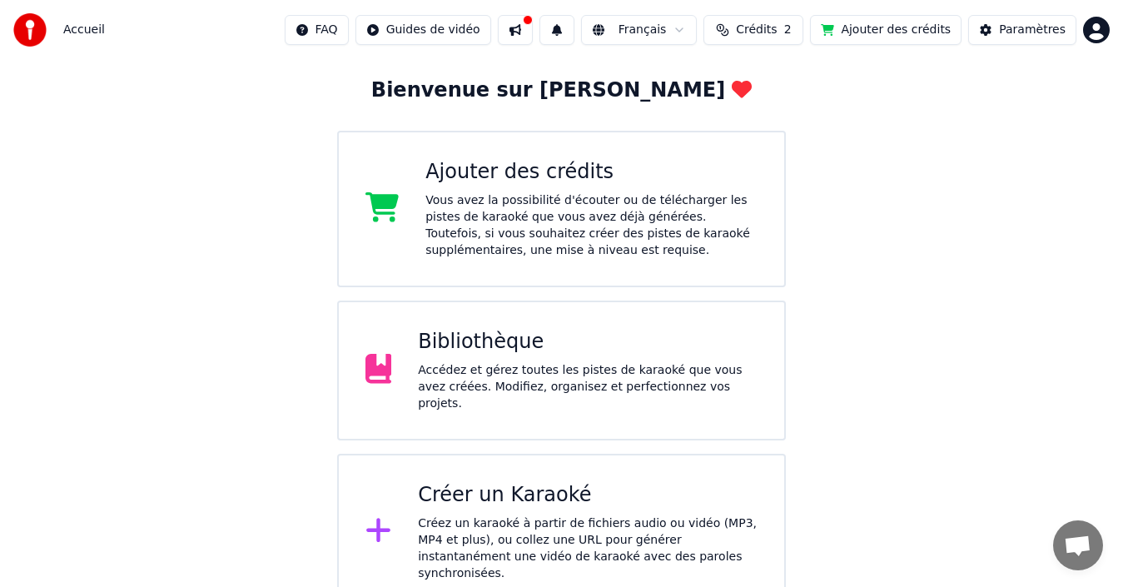
click at [382, 364] on icon at bounding box center [378, 369] width 27 height 30
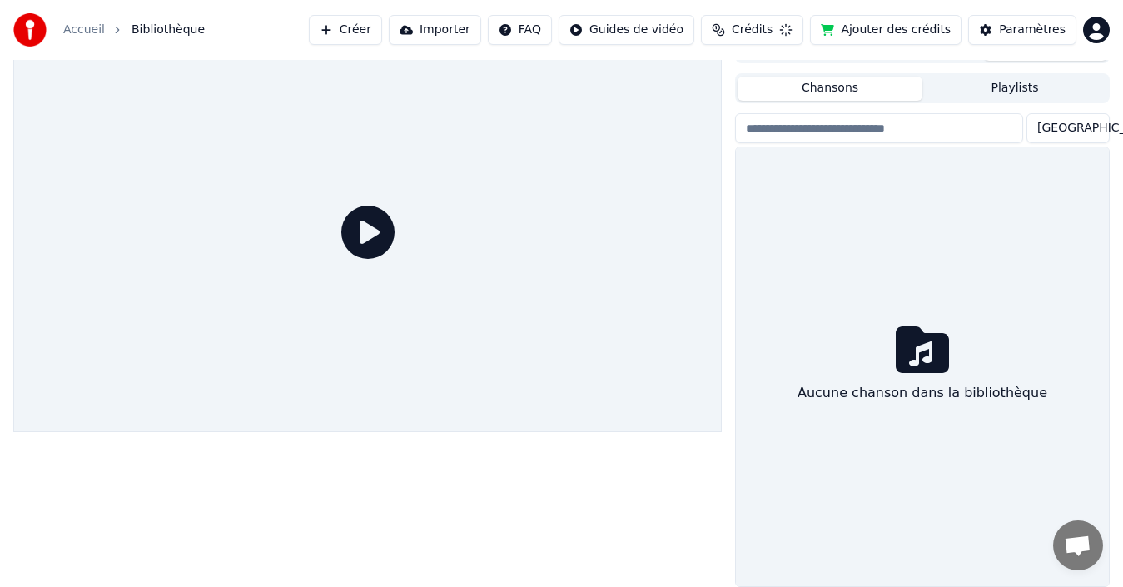
scroll to position [27, 0]
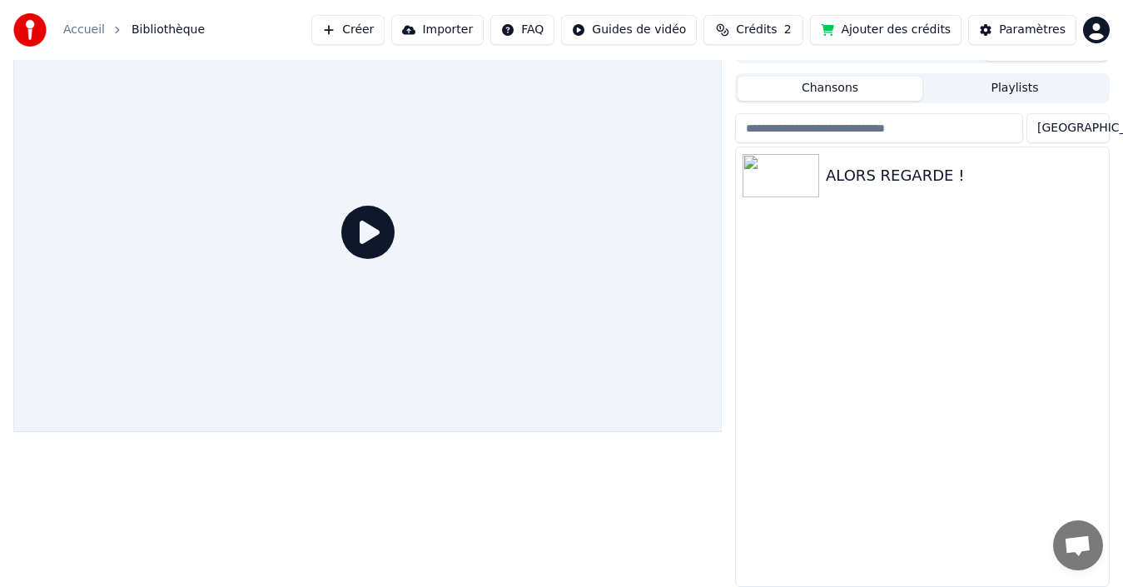
click at [375, 229] on icon at bounding box center [367, 232] width 53 height 53
click at [359, 232] on icon at bounding box center [367, 232] width 53 height 53
click at [787, 172] on img at bounding box center [780, 175] width 77 height 43
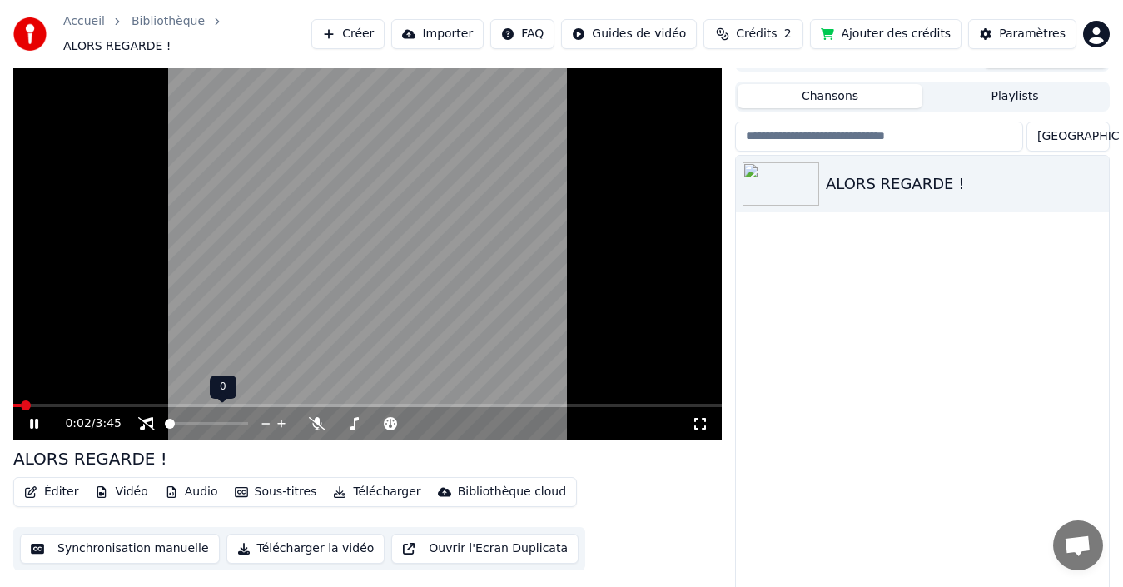
click at [165, 419] on span at bounding box center [170, 424] width 10 height 10
click at [146, 417] on icon at bounding box center [146, 423] width 17 height 13
click at [379, 404] on span at bounding box center [367, 405] width 708 height 3
